Goal: Browse casually

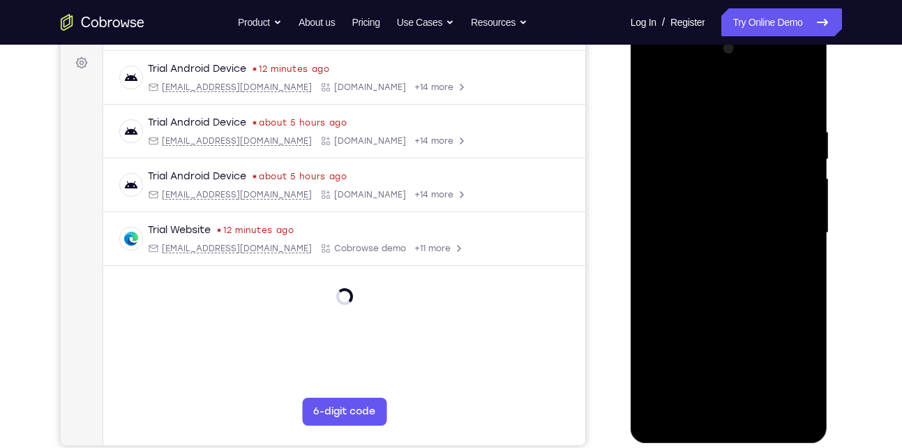
scroll to position [204, 0]
click at [731, 415] on div at bounding box center [729, 233] width 176 height 391
click at [793, 373] on div at bounding box center [729, 233] width 176 height 391
click at [697, 98] on div at bounding box center [729, 233] width 176 height 391
click at [786, 213] on div at bounding box center [729, 233] width 176 height 391
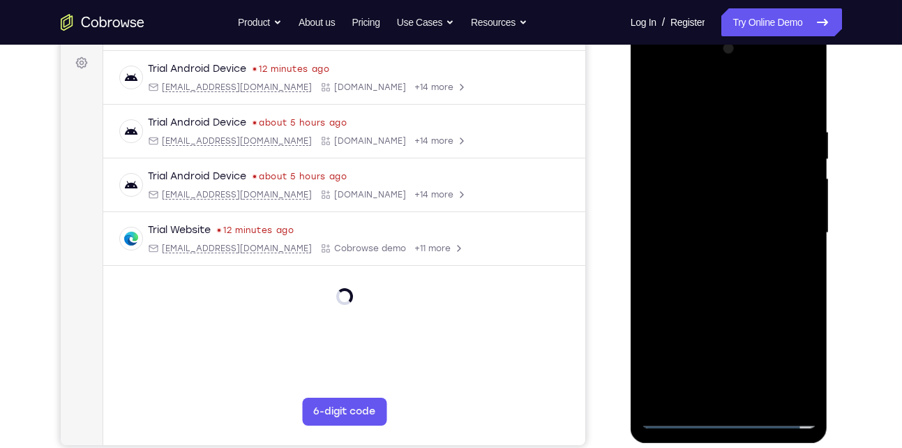
click at [788, 234] on div at bounding box center [729, 233] width 176 height 391
click at [715, 256] on div at bounding box center [729, 233] width 176 height 391
click at [720, 218] on div at bounding box center [729, 233] width 176 height 391
click at [719, 207] on div at bounding box center [729, 233] width 176 height 391
click at [716, 228] on div at bounding box center [729, 233] width 176 height 391
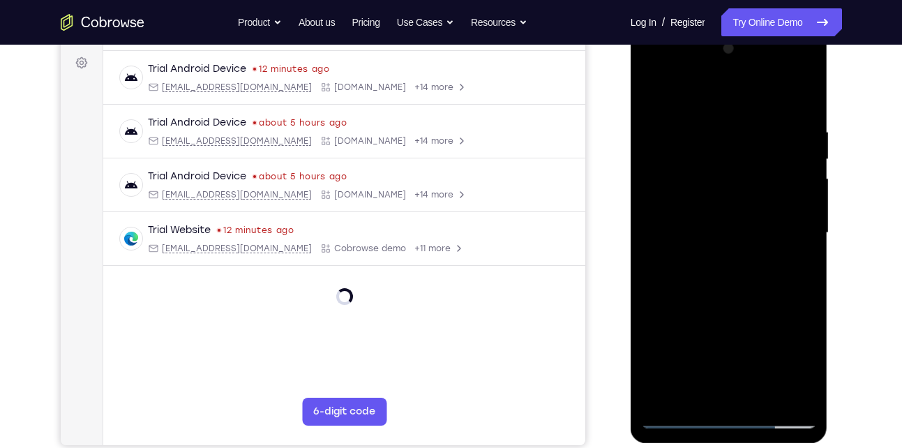
click at [724, 299] on div at bounding box center [729, 233] width 176 height 391
click at [763, 400] on div at bounding box center [729, 233] width 176 height 391
click at [731, 306] on div at bounding box center [729, 233] width 176 height 391
click at [675, 421] on div at bounding box center [729, 233] width 176 height 391
drag, startPoint x: 733, startPoint y: 100, endPoint x: 737, endPoint y: -1, distance: 101.9
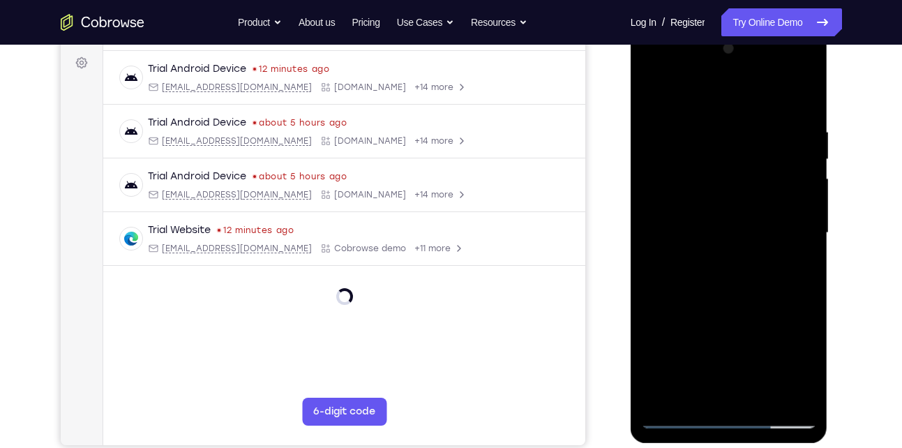
click at [737, 27] on html "Online web based iOS Simulators and Android Emulators. Run iPhone, iPad, Mobile…" at bounding box center [730, 236] width 199 height 419
drag, startPoint x: 764, startPoint y: 103, endPoint x: 740, endPoint y: 4, distance: 101.9
click at [740, 27] on html "Online web based iOS Simulators and Android Emulators. Run iPhone, iPad, Mobile…" at bounding box center [730, 236] width 199 height 419
click at [725, 109] on div at bounding box center [729, 233] width 176 height 391
click at [723, 98] on div at bounding box center [729, 233] width 176 height 391
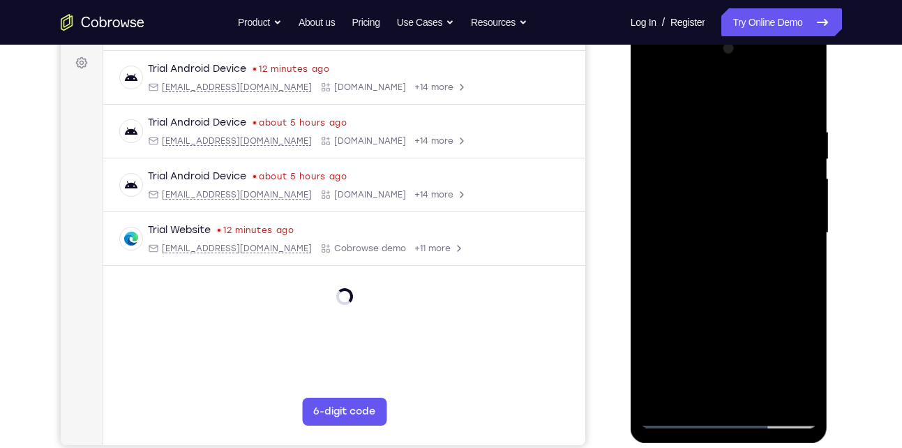
drag, startPoint x: 722, startPoint y: 82, endPoint x: 722, endPoint y: 56, distance: 26.5
click at [722, 56] on div at bounding box center [729, 233] width 176 height 391
click at [807, 92] on div at bounding box center [729, 233] width 176 height 391
click at [703, 128] on div at bounding box center [729, 233] width 176 height 391
click at [650, 95] on div at bounding box center [729, 233] width 176 height 391
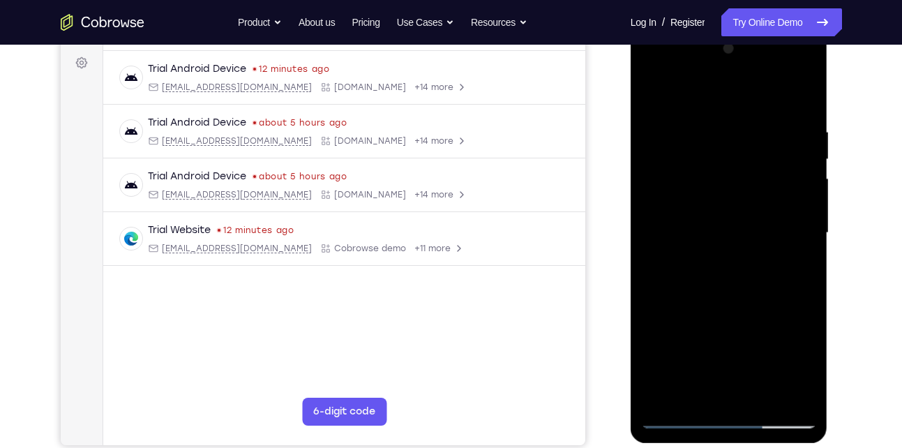
click at [654, 395] on div at bounding box center [729, 233] width 176 height 391
click at [791, 405] on div at bounding box center [729, 233] width 176 height 391
click at [762, 396] on div at bounding box center [729, 233] width 176 height 391
click at [663, 277] on div at bounding box center [729, 233] width 176 height 391
click at [670, 93] on div at bounding box center [729, 233] width 176 height 391
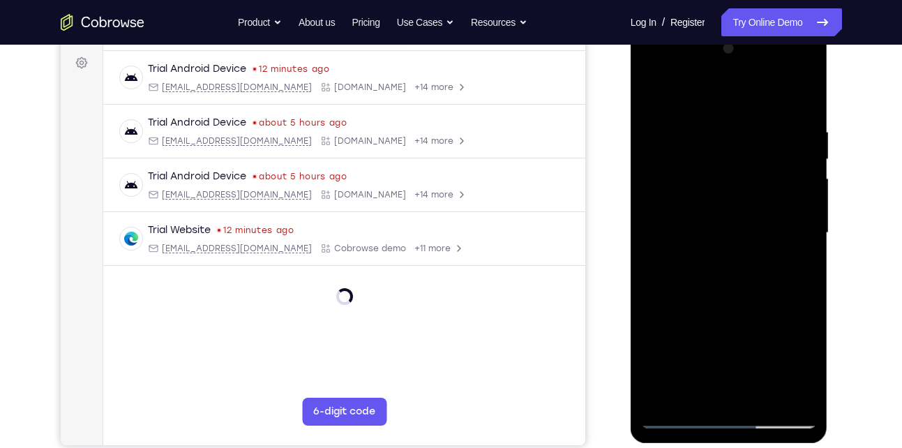
click at [781, 186] on div at bounding box center [729, 233] width 176 height 391
click at [658, 396] on div at bounding box center [729, 233] width 176 height 391
click at [659, 396] on div at bounding box center [729, 233] width 176 height 391
